Goal: Task Accomplishment & Management: Use online tool/utility

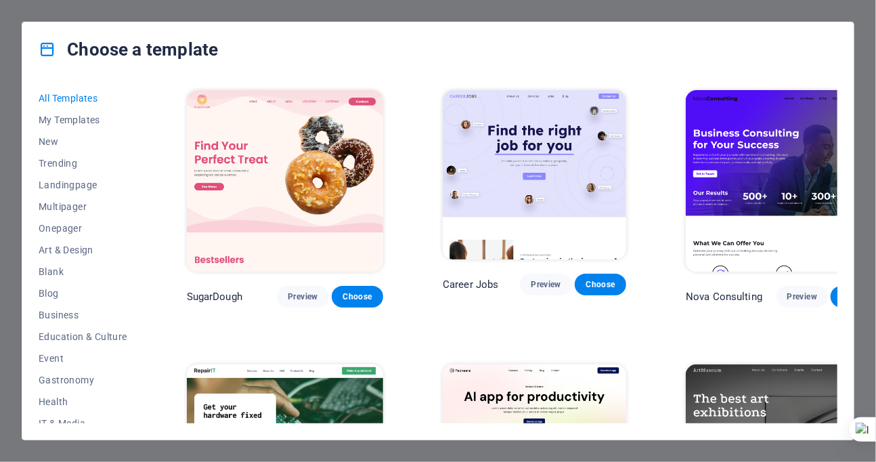
click at [852, 379] on div "All Templates My Templates New Trending Landingpage Multipager Onepager Art & D…" at bounding box center [437, 258] width 831 height 363
click at [850, 384] on div "All Templates My Templates New Trending Landingpage Multipager Onepager Art & D…" at bounding box center [437, 258] width 831 height 363
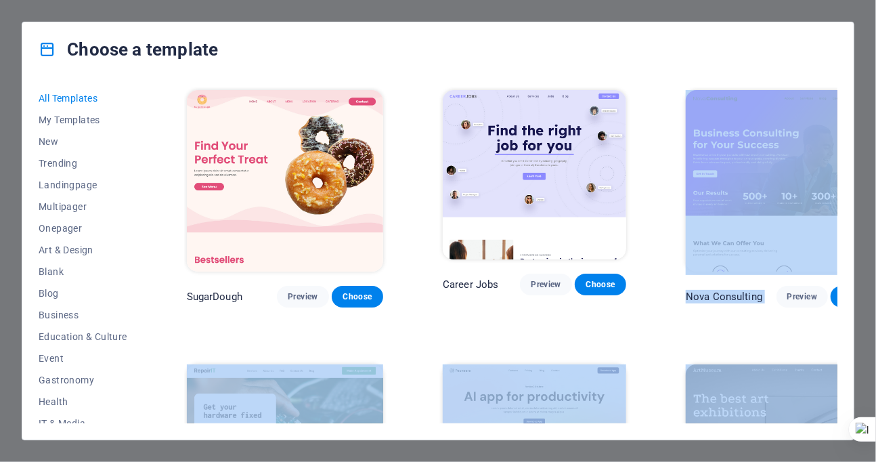
drag, startPoint x: 870, startPoint y: 183, endPoint x: 875, endPoint y: 246, distance: 63.9
click at [875, 246] on html "diifoundation.org Press [Ctrl] + [V] to paste an element anywhere you'd like. C…" at bounding box center [438, 231] width 876 height 462
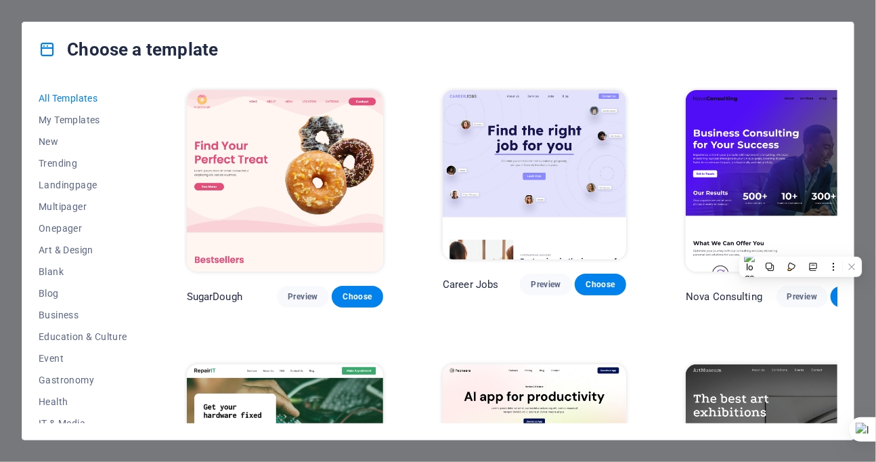
click at [393, 63] on div "Choose a template" at bounding box center [437, 49] width 831 height 54
click at [492, 406] on img at bounding box center [534, 448] width 183 height 169
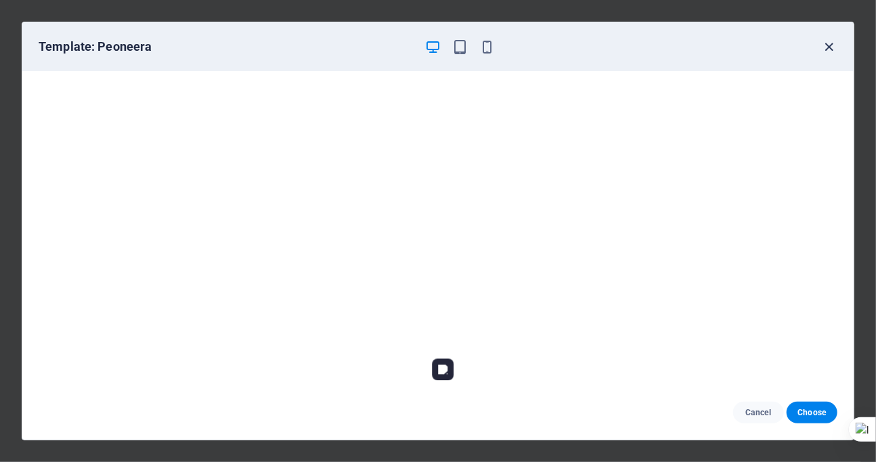
click at [829, 46] on icon "button" at bounding box center [830, 47] width 16 height 16
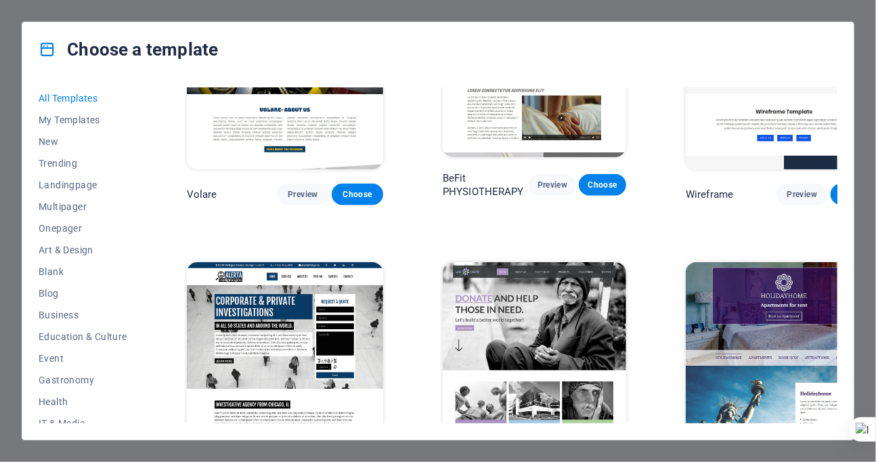
scroll to position [6907, 0]
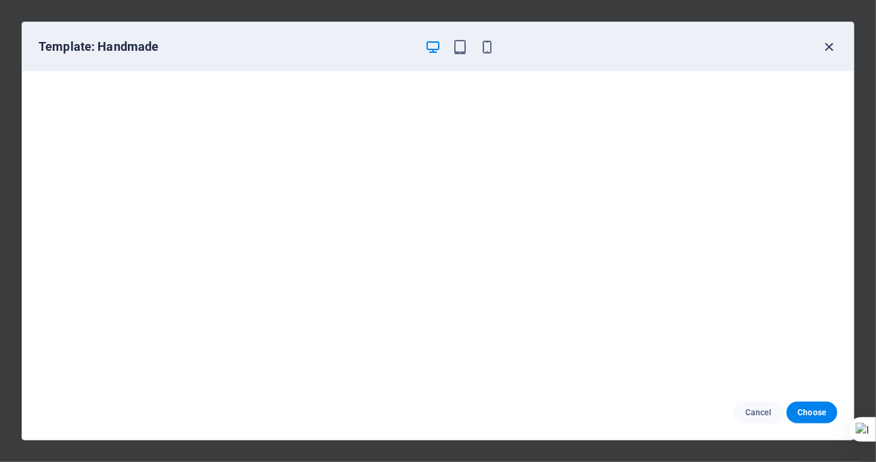
click at [831, 47] on icon "button" at bounding box center [830, 47] width 16 height 16
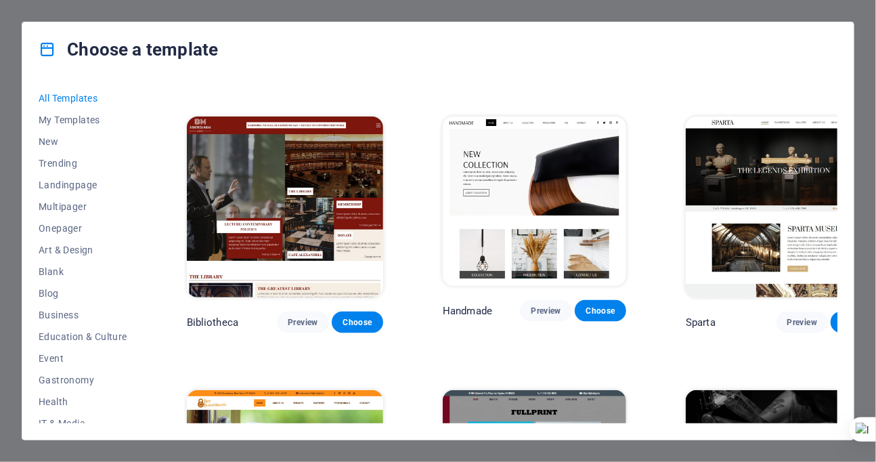
scroll to position [7421, 0]
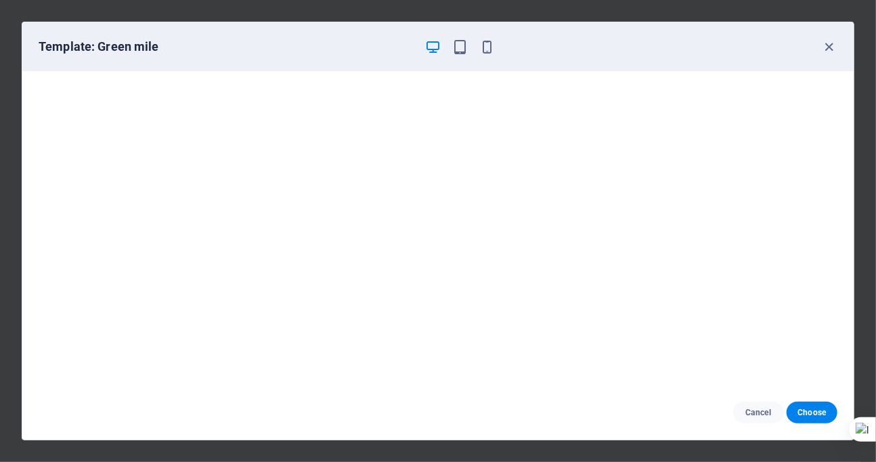
scroll to position [0, 0]
click at [808, 420] on button "Choose" at bounding box center [812, 412] width 51 height 22
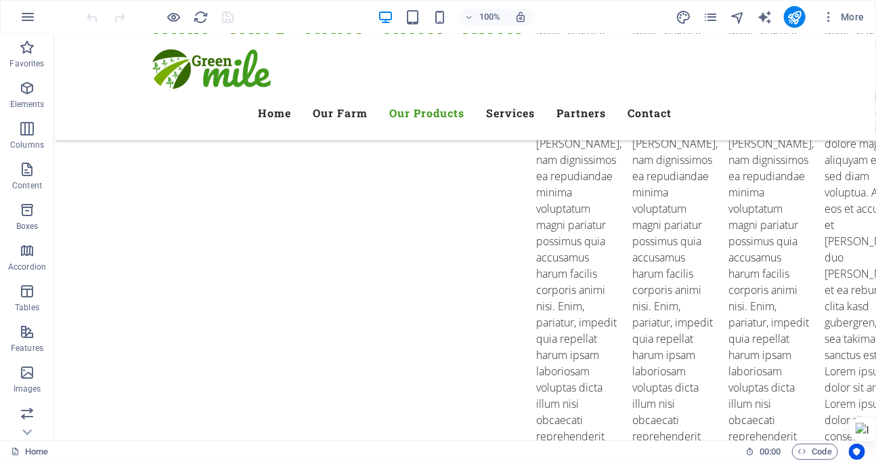
scroll to position [3453, 0]
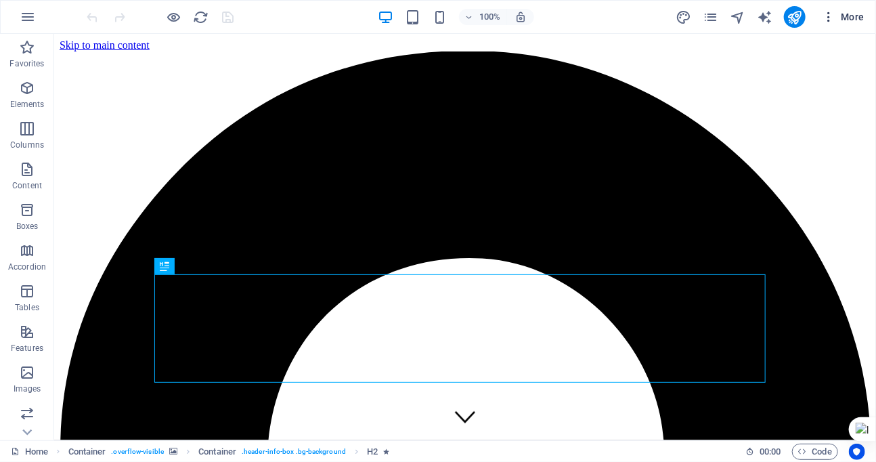
click at [833, 18] on icon "button" at bounding box center [829, 17] width 14 height 14
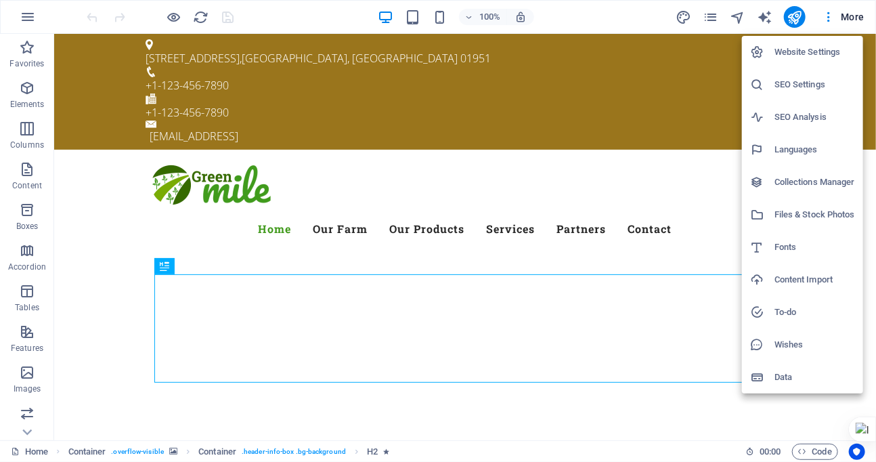
click at [24, 18] on div at bounding box center [438, 231] width 876 height 462
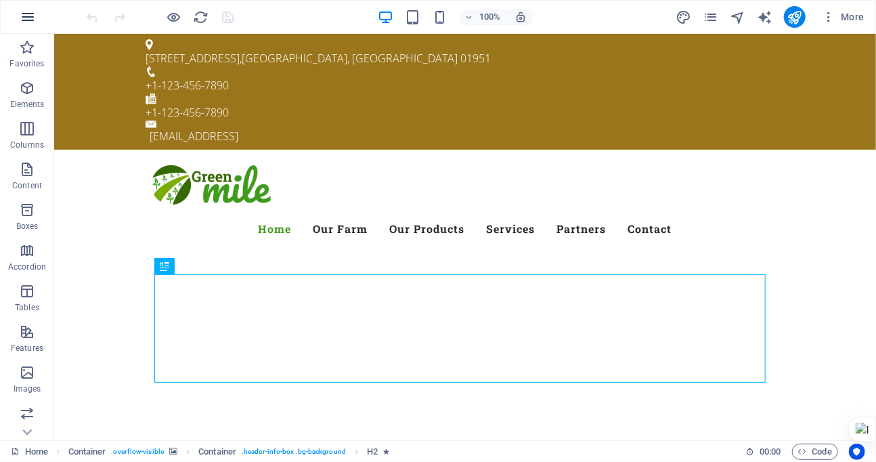
click at [24, 19] on icon "button" at bounding box center [28, 17] width 16 height 16
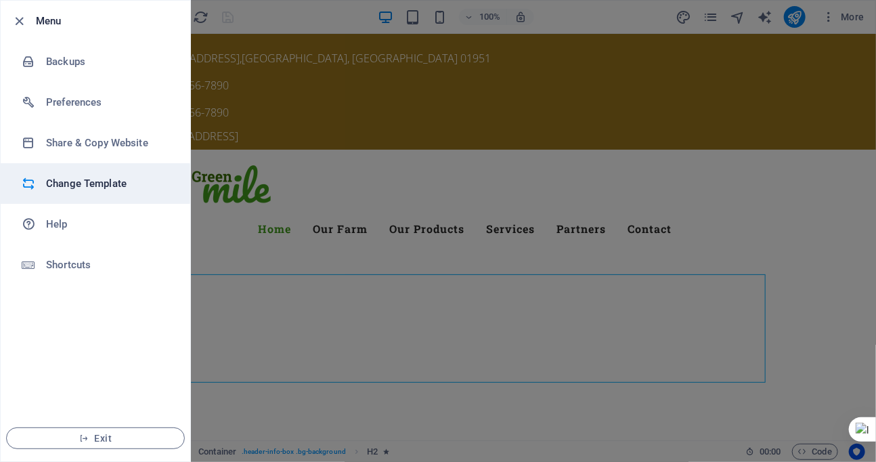
click at [88, 185] on h6 "Change Template" at bounding box center [108, 183] width 125 height 16
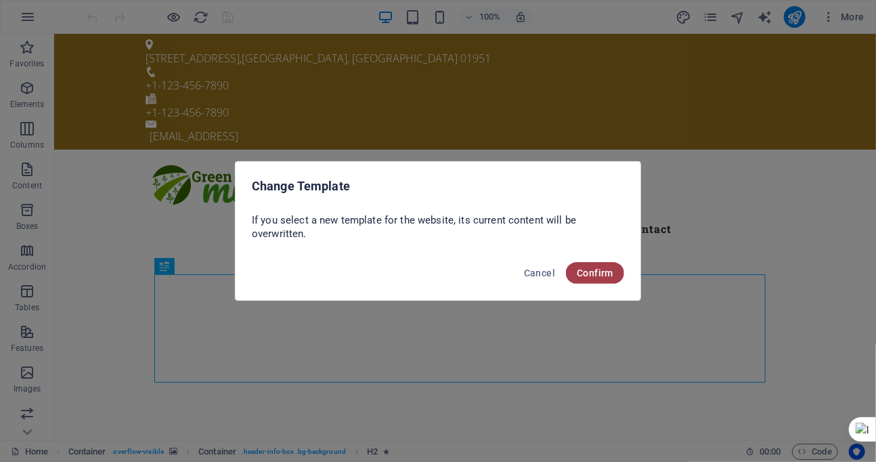
click at [599, 269] on span "Confirm" at bounding box center [595, 272] width 37 height 11
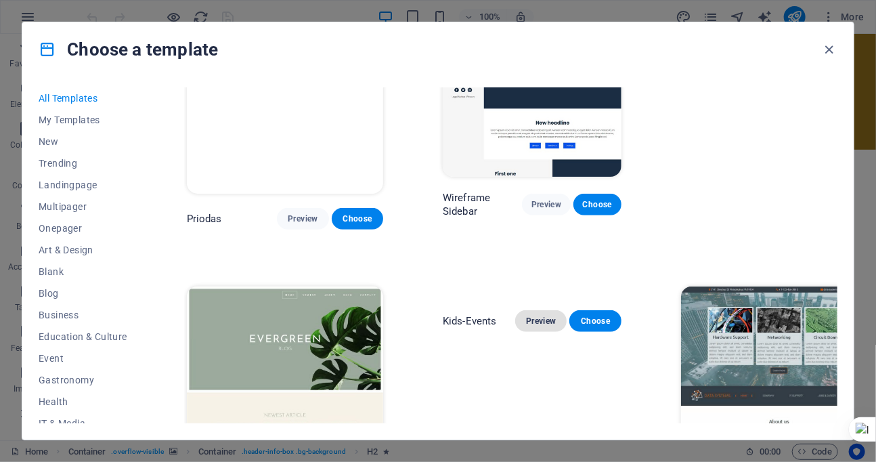
scroll to position [4807, 0]
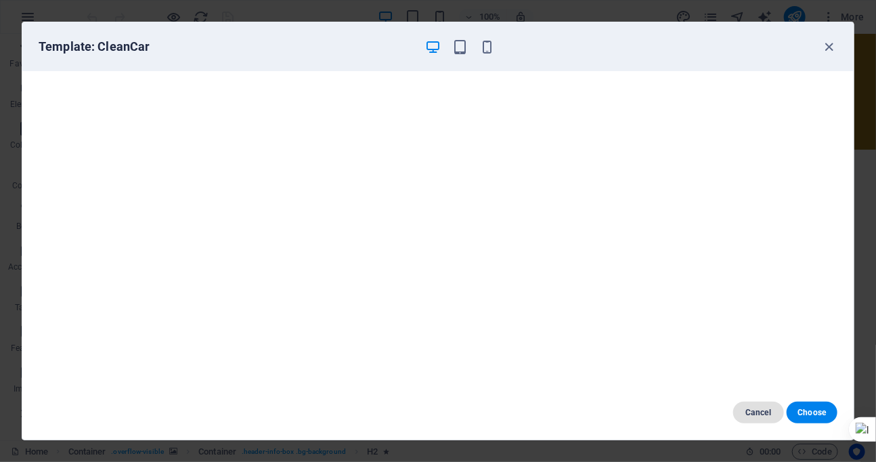
click at [753, 414] on span "Cancel" at bounding box center [758, 412] width 29 height 11
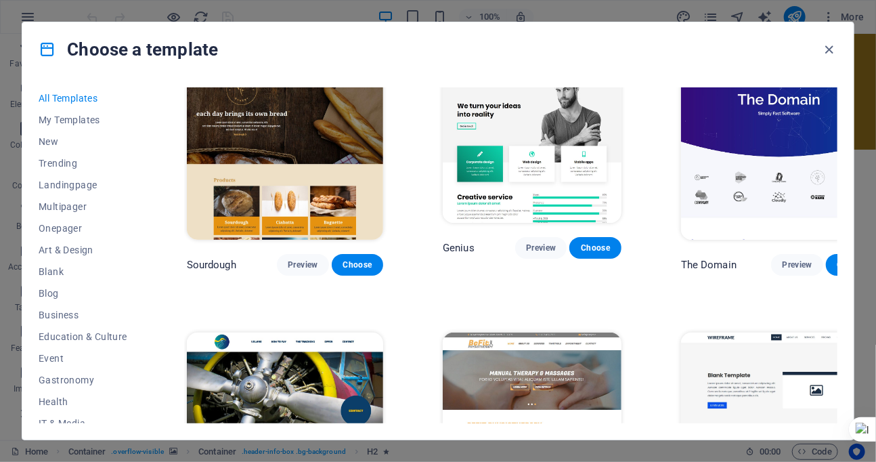
scroll to position [6635, 0]
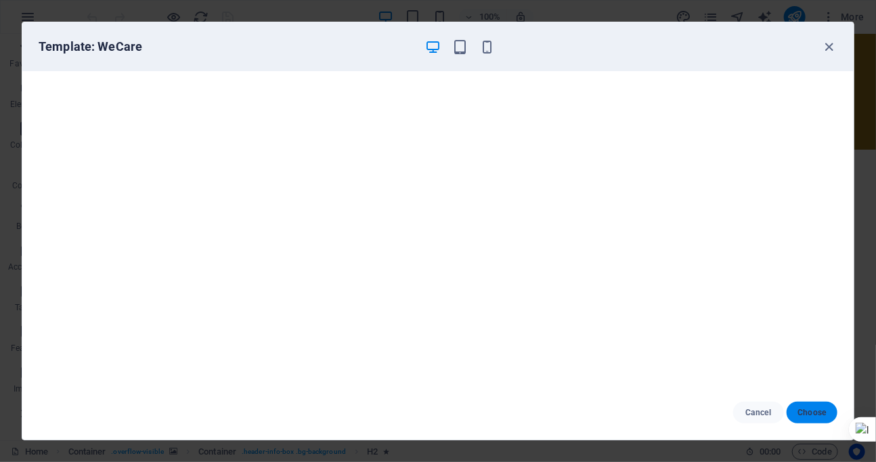
click at [808, 417] on span "Choose" at bounding box center [812, 412] width 29 height 11
